Goal: Transaction & Acquisition: Download file/media

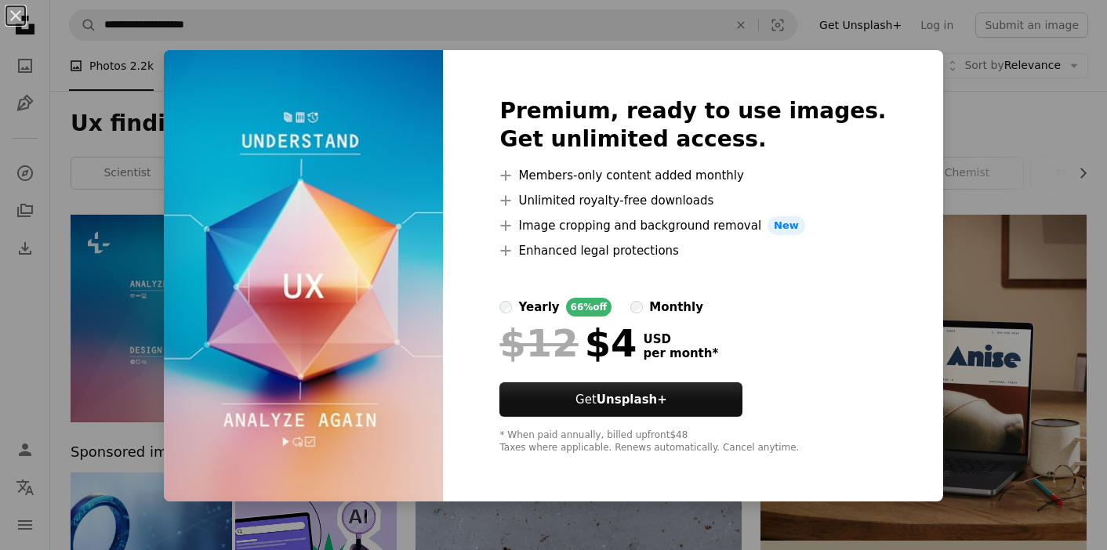
click at [930, 124] on div "An X shape Premium, ready to use images. Get unlimited access. A plus sign Memb…" at bounding box center [553, 275] width 1107 height 550
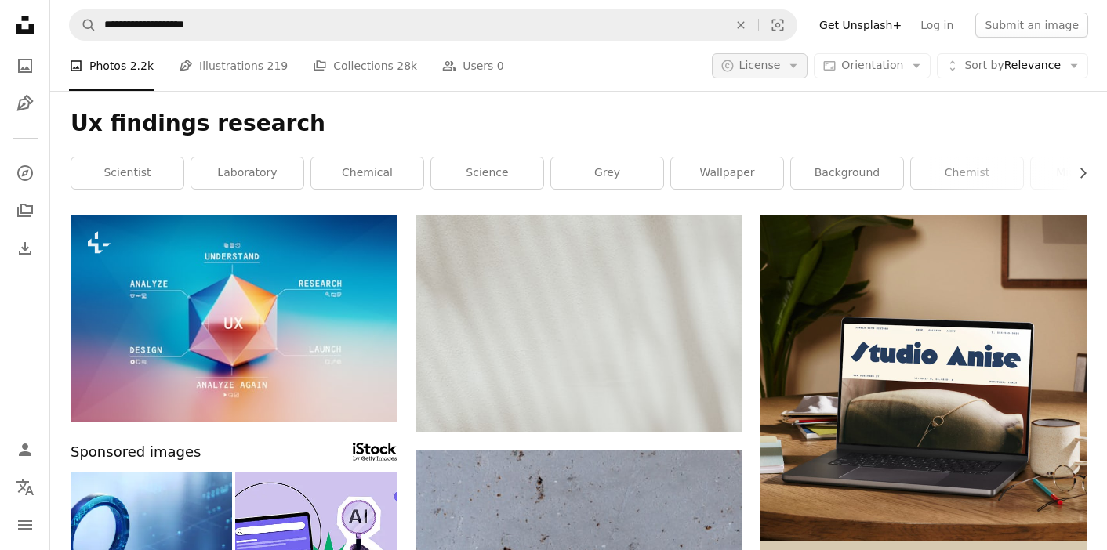
click at [781, 65] on span "License" at bounding box center [760, 65] width 42 height 13
click at [772, 195] on span "Free" at bounding box center [802, 191] width 96 height 16
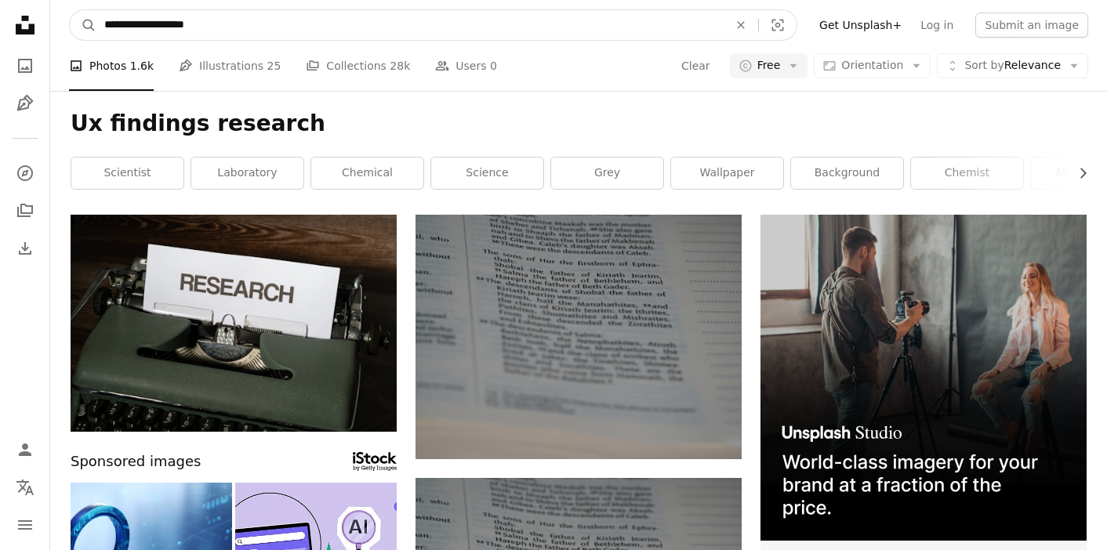
drag, startPoint x: 161, startPoint y: 27, endPoint x: 35, endPoint y: 27, distance: 125.5
click at [178, 27] on input "**********" at bounding box center [409, 25] width 627 height 30
type input "**********"
click button "A magnifying glass" at bounding box center [83, 25] width 27 height 30
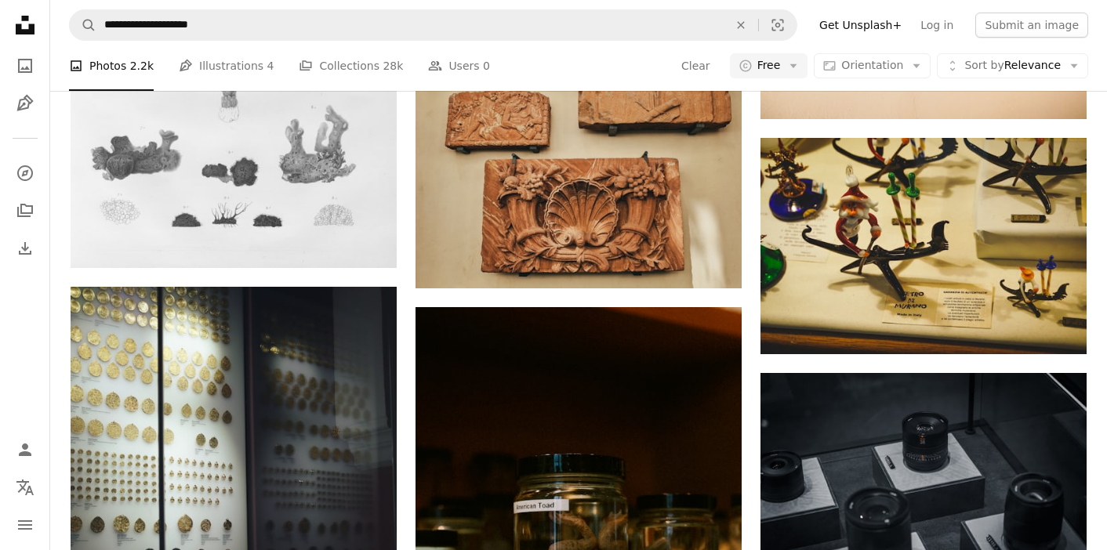
scroll to position [1567, 0]
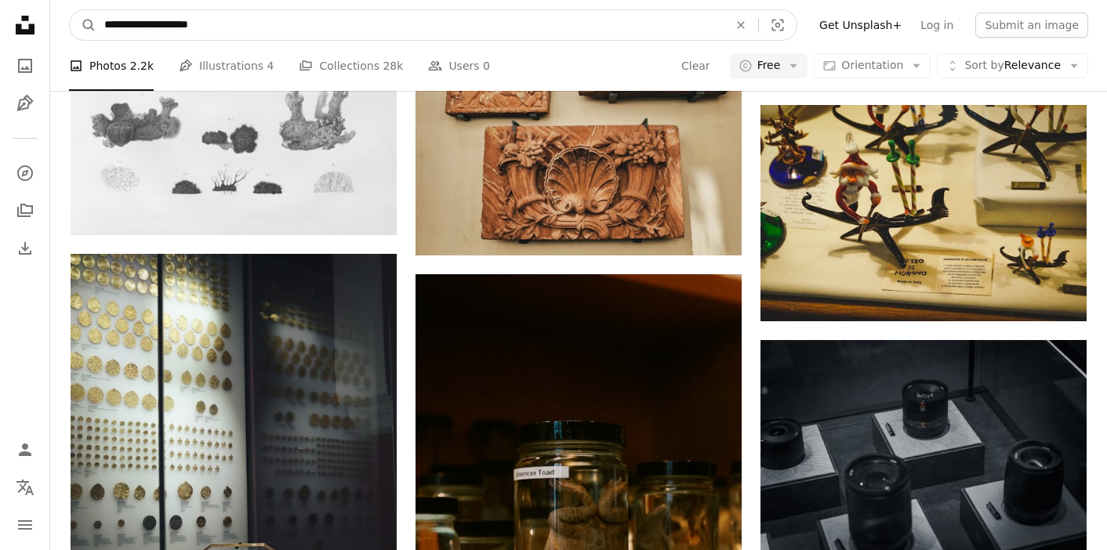
drag, startPoint x: 162, startPoint y: 24, endPoint x: 121, endPoint y: 24, distance: 41.6
click at [121, 24] on input "**********" at bounding box center [409, 25] width 627 height 30
type input "**********"
click button "A magnifying glass" at bounding box center [83, 25] width 27 height 30
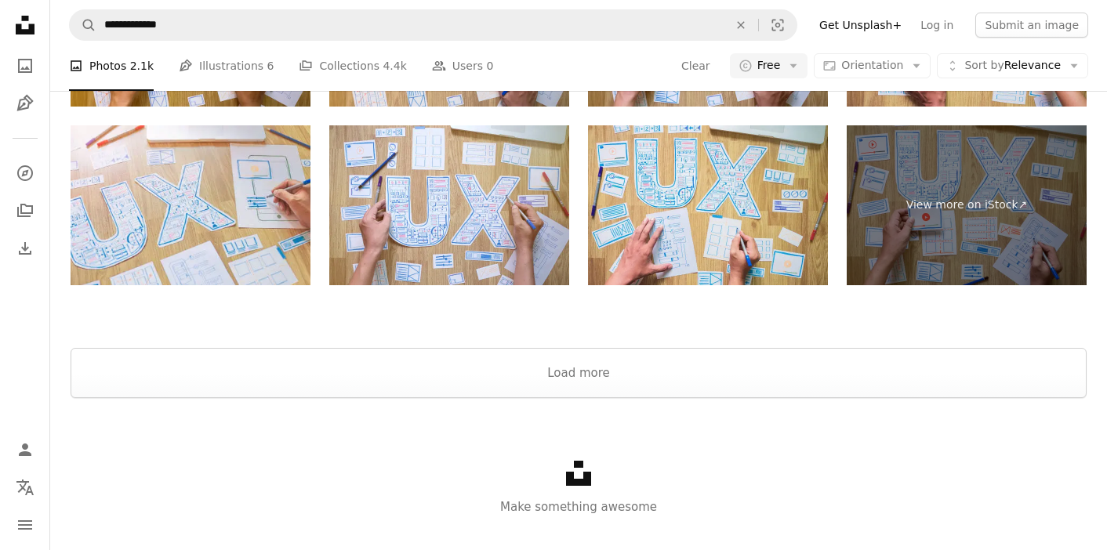
scroll to position [2927, 0]
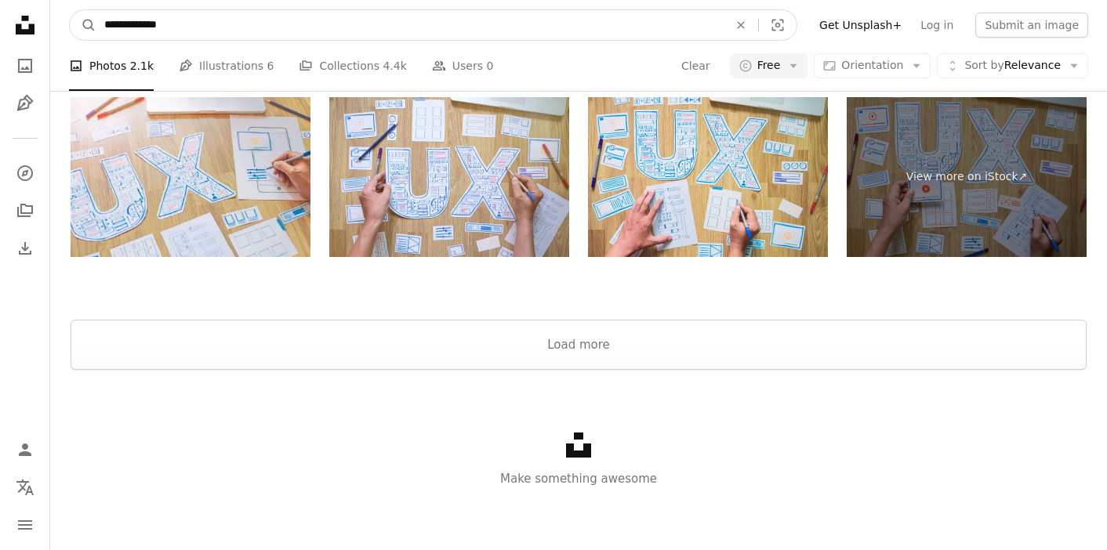
drag, startPoint x: 186, startPoint y: 27, endPoint x: 49, endPoint y: 31, distance: 137.3
type input "**********"
click button "A magnifying glass" at bounding box center [83, 25] width 27 height 30
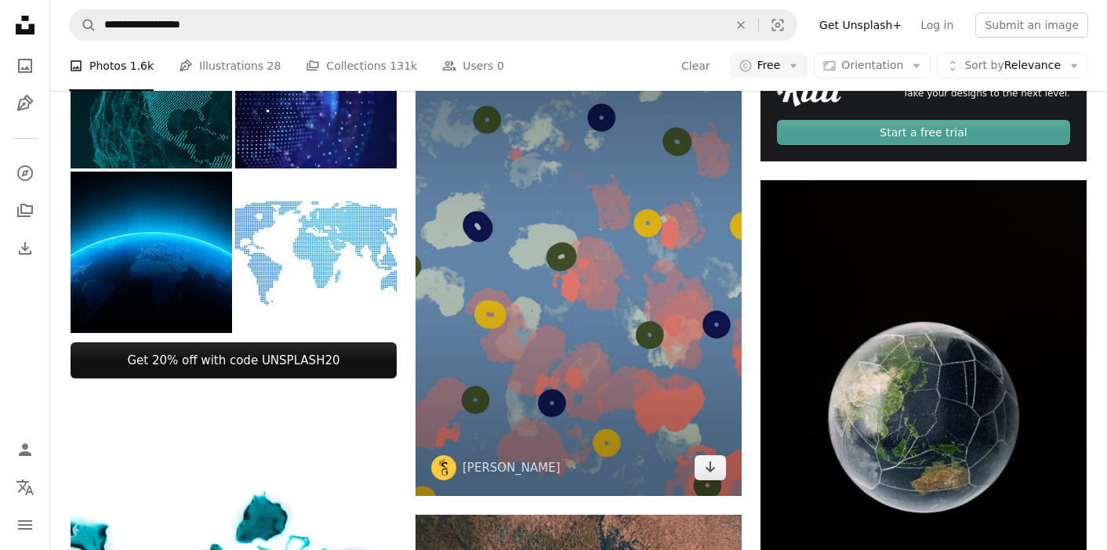
scroll to position [473, 0]
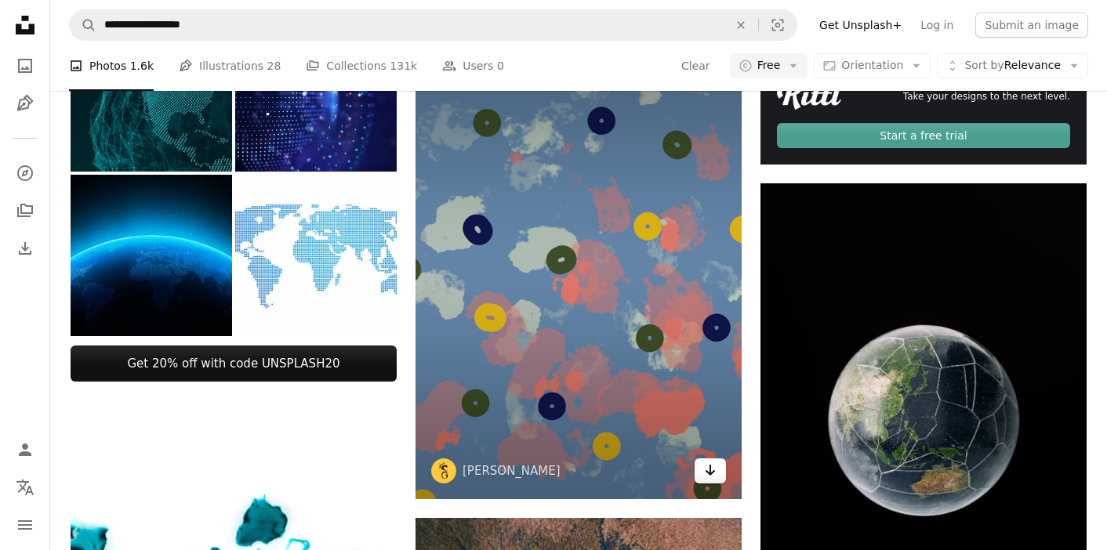
click at [714, 473] on icon "Arrow pointing down" at bounding box center [710, 470] width 13 height 19
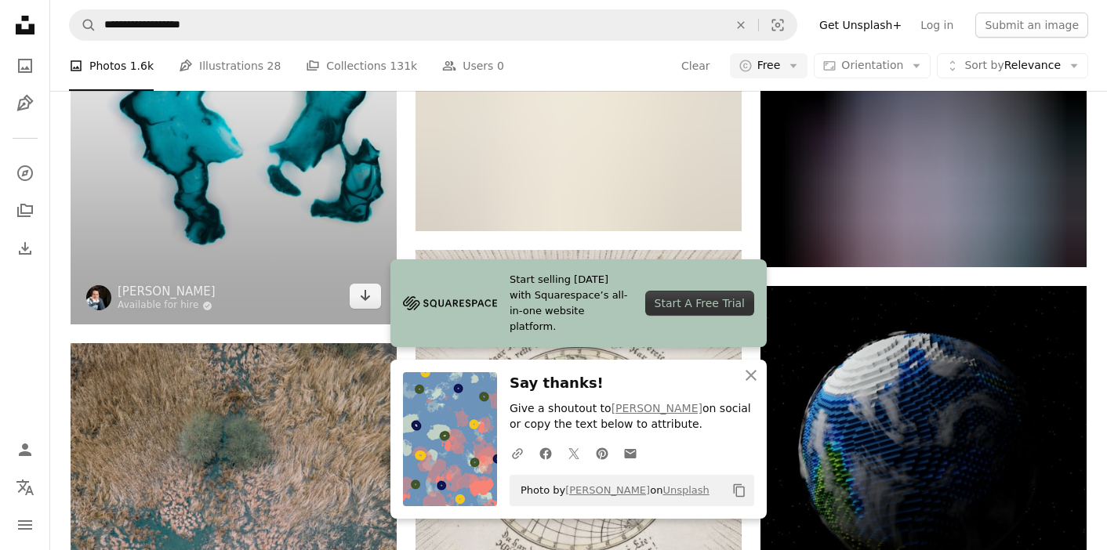
scroll to position [1189, 0]
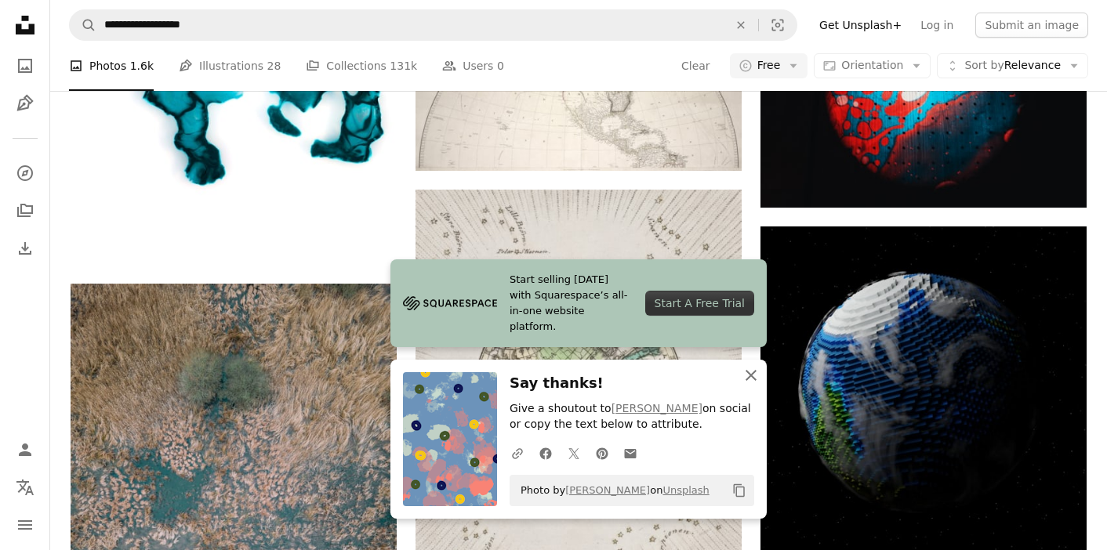
click at [752, 373] on icon "button" at bounding box center [751, 375] width 11 height 11
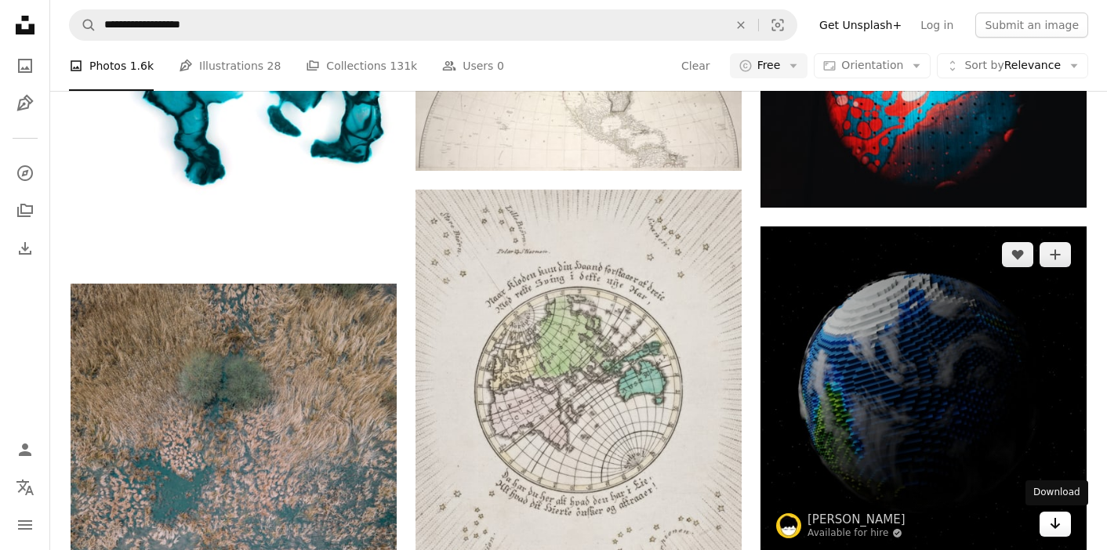
click at [1068, 527] on link "Arrow pointing down" at bounding box center [1055, 524] width 31 height 25
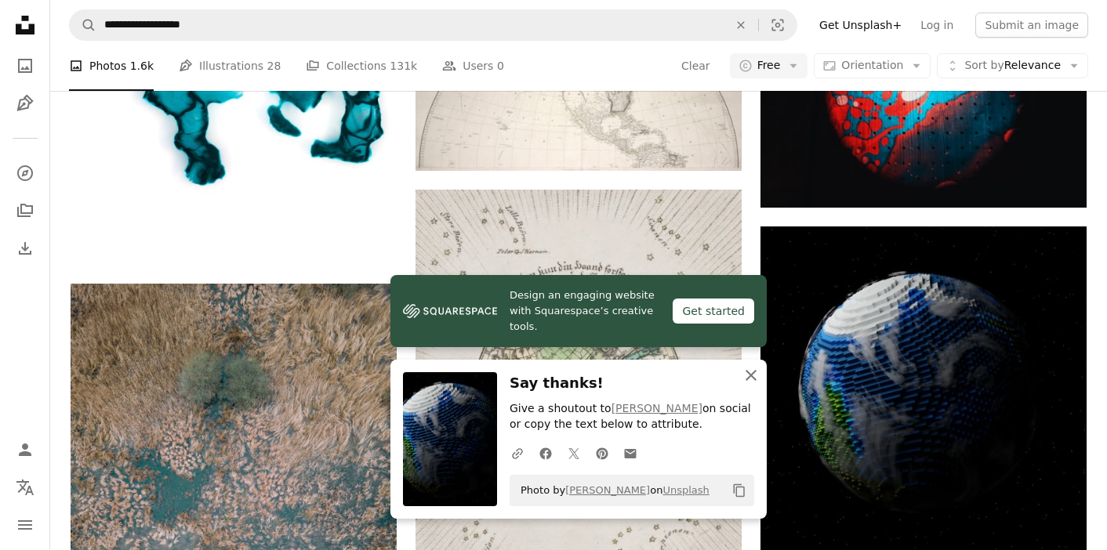
click at [750, 369] on icon "An X shape" at bounding box center [751, 375] width 19 height 19
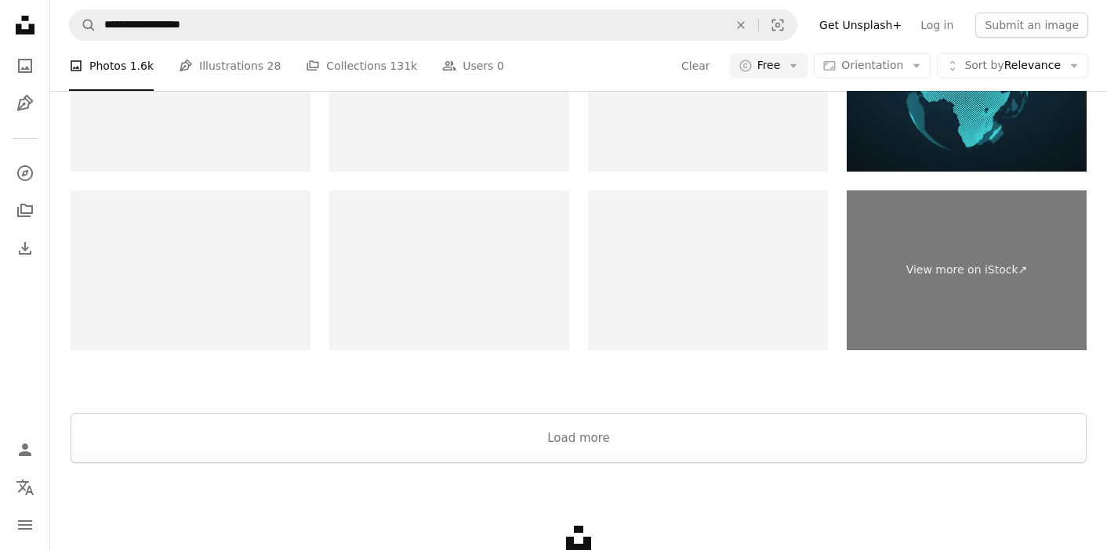
scroll to position [2751, 0]
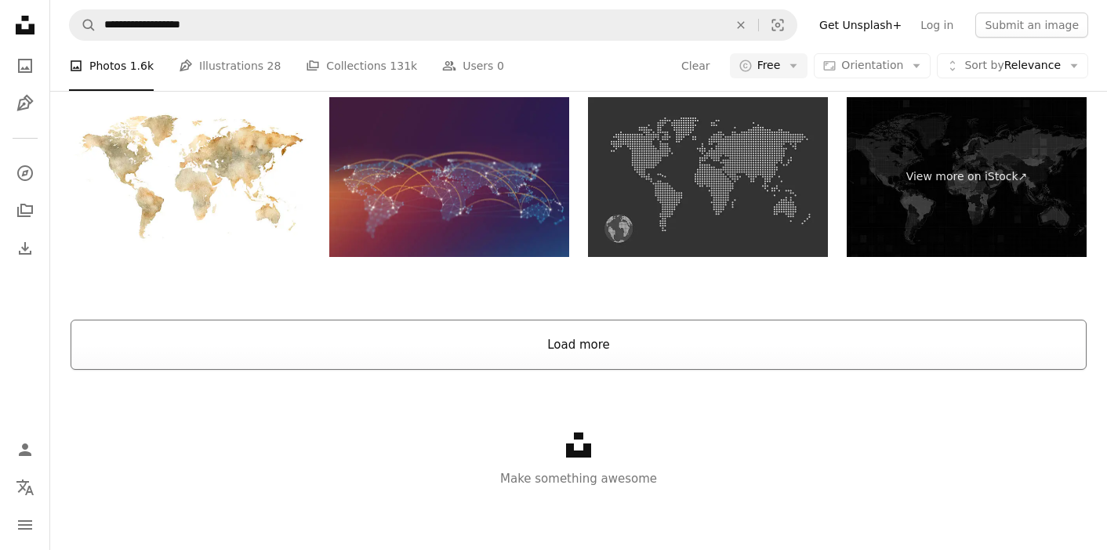
click at [598, 358] on button "Load more" at bounding box center [579, 345] width 1016 height 50
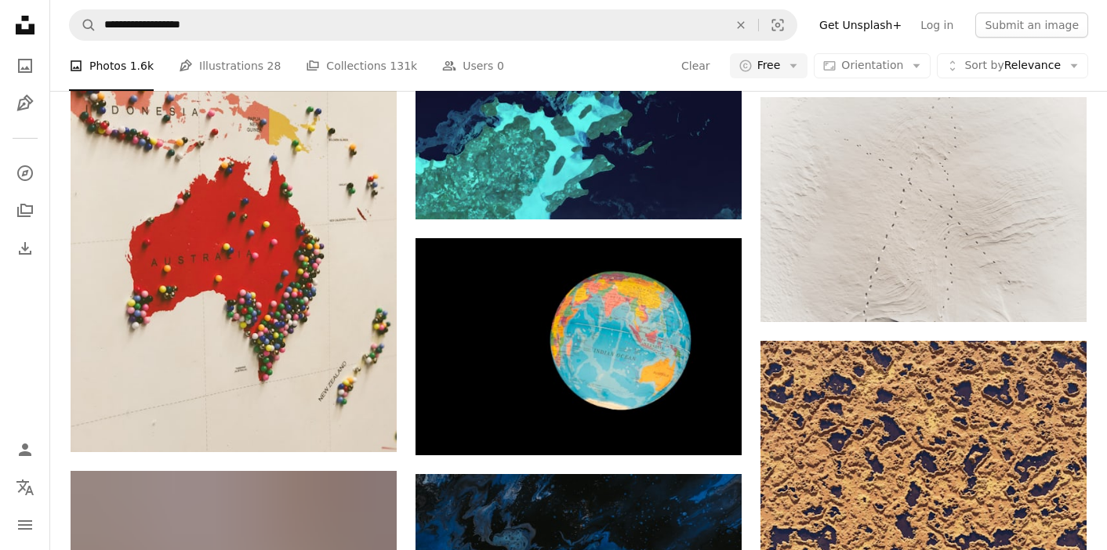
scroll to position [3669, 0]
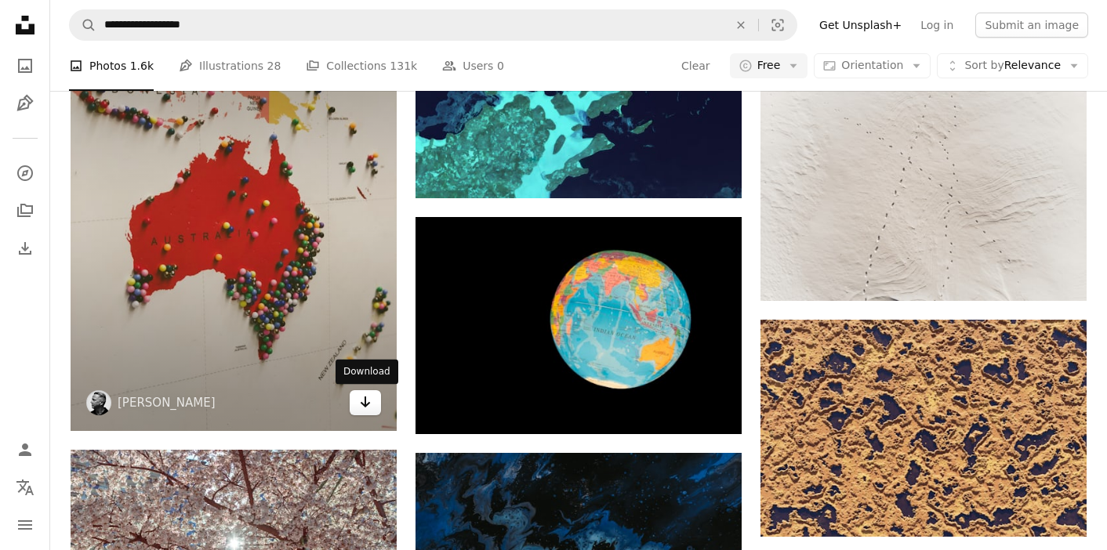
click at [373, 405] on link "Arrow pointing down" at bounding box center [365, 402] width 31 height 25
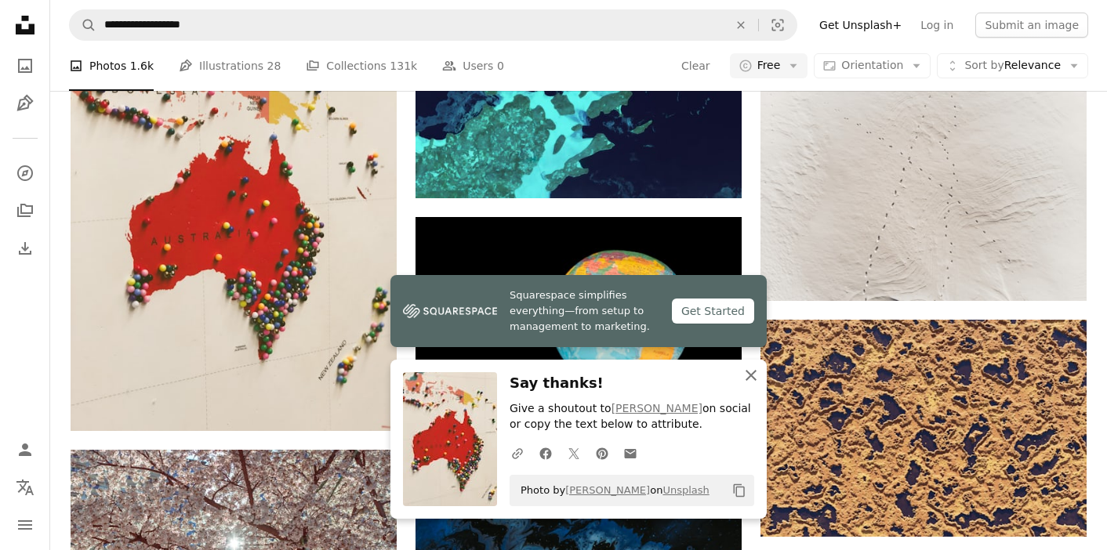
click at [750, 376] on icon "An X shape" at bounding box center [751, 375] width 19 height 19
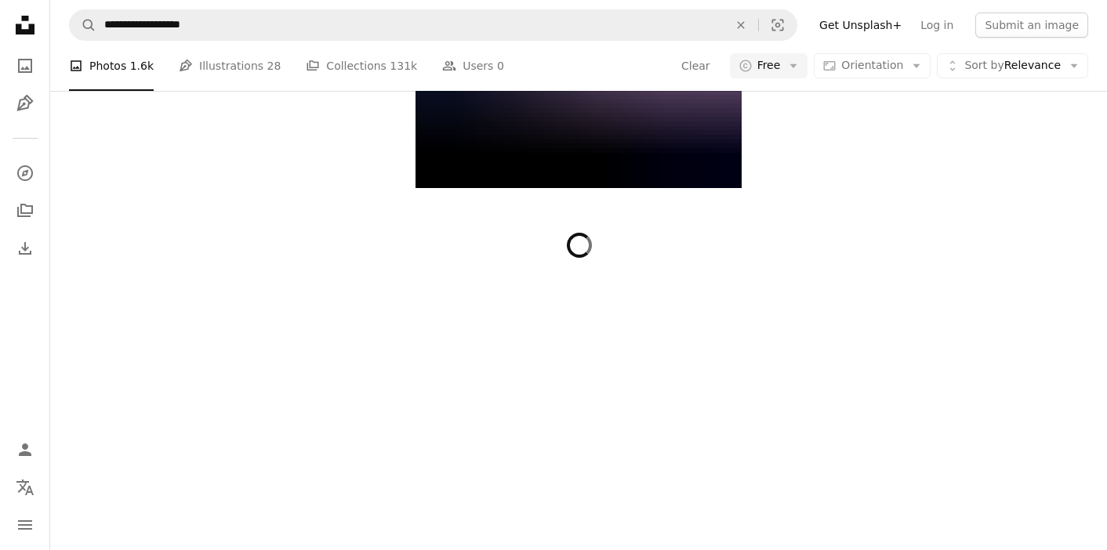
scroll to position [17070, 0]
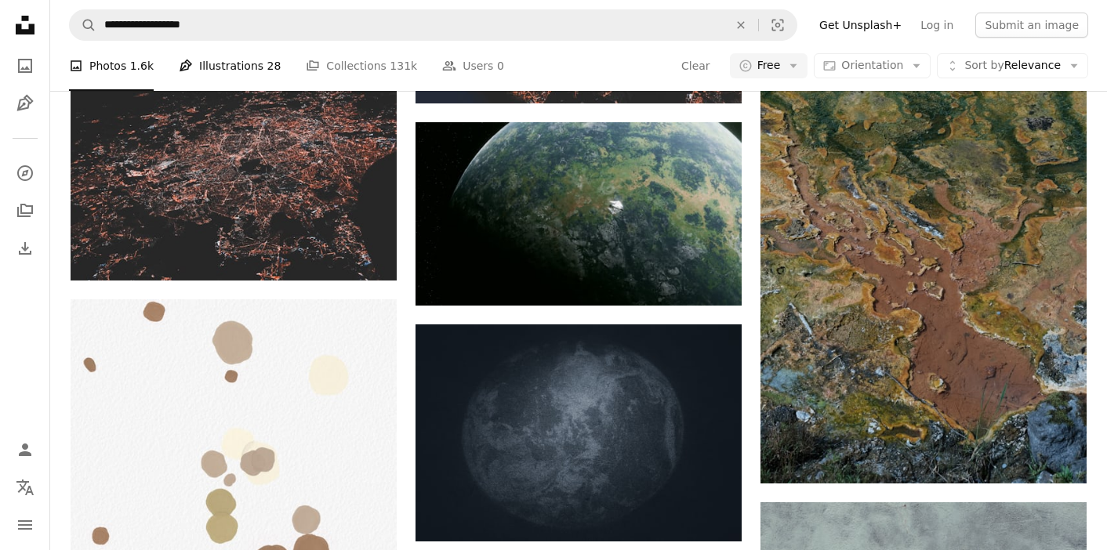
click at [267, 64] on span "28" at bounding box center [274, 65] width 14 height 17
